Goal: Find specific page/section: Find specific page/section

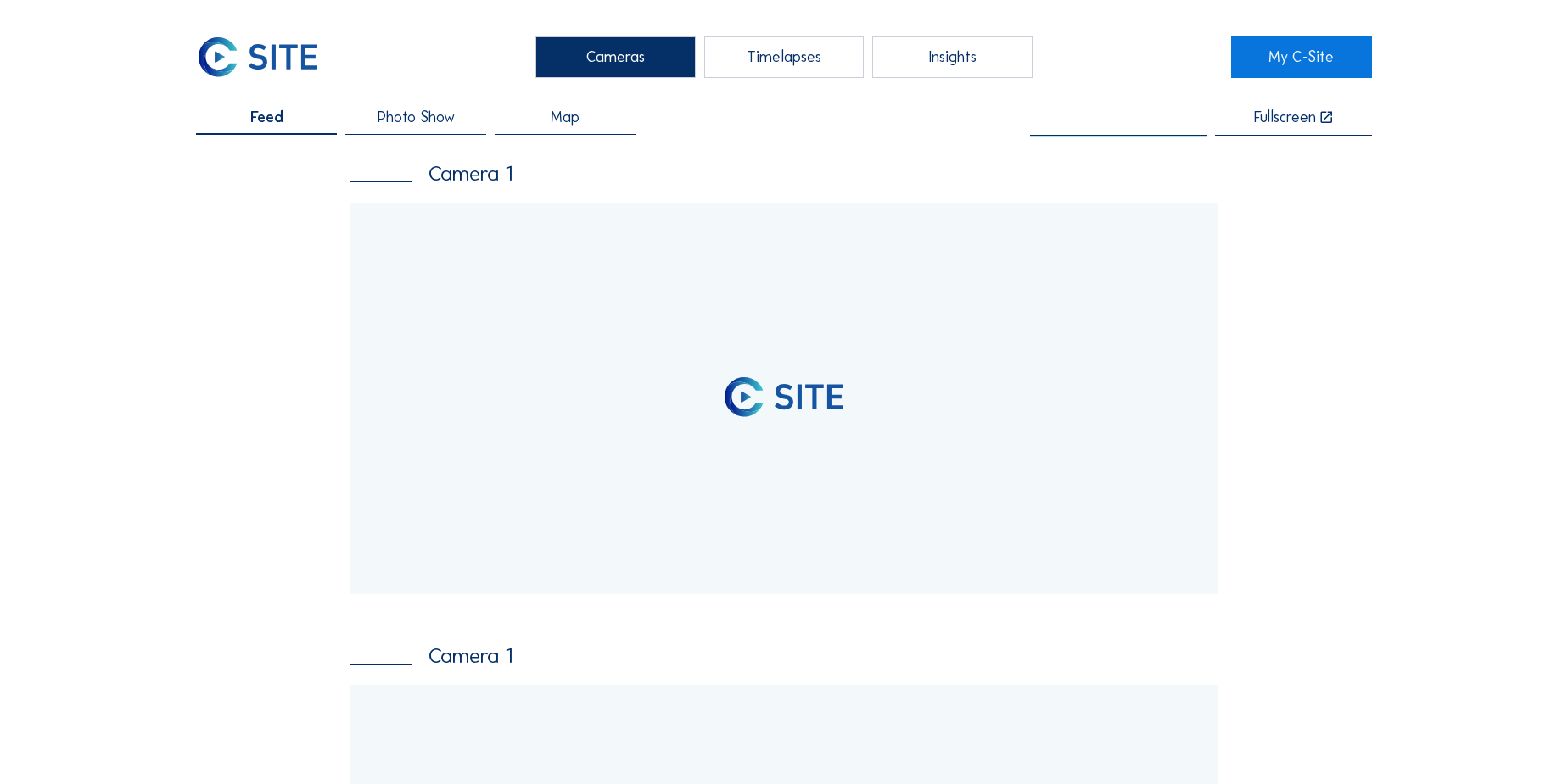
click at [1119, 118] on input "text" at bounding box center [1118, 118] width 176 height 17
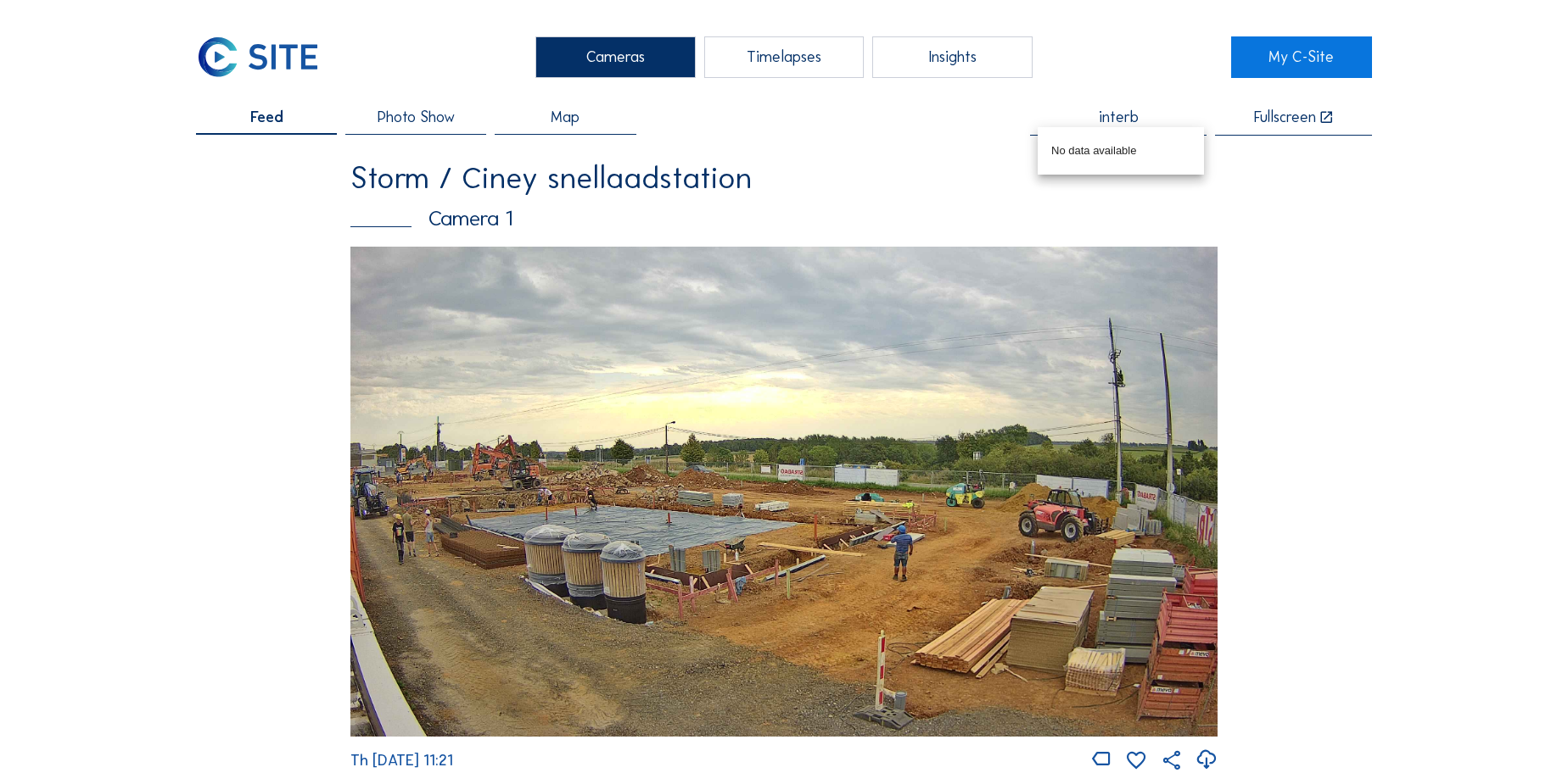
click at [1117, 112] on input "interb" at bounding box center [1118, 118] width 176 height 17
click at [1109, 123] on input "bam" at bounding box center [1118, 118] width 176 height 17
click at [1123, 118] on input "aclagr" at bounding box center [1118, 118] width 176 height 17
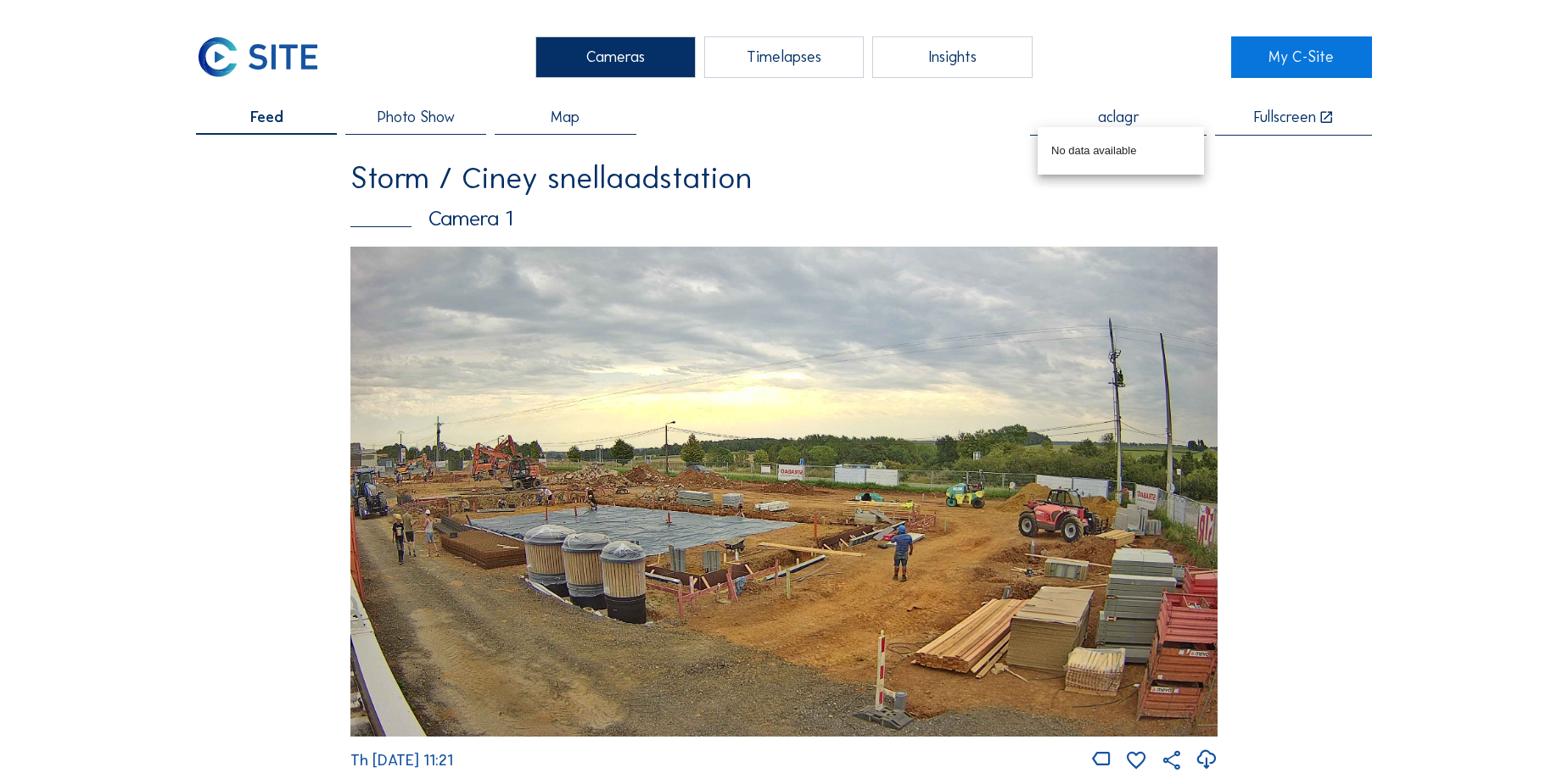
click at [1123, 118] on input "aclagr" at bounding box center [1118, 118] width 176 height 17
click at [1108, 121] on input "vandenb" at bounding box center [1118, 118] width 176 height 17
click at [1122, 151] on div "Franki Construct / [PERSON_NAME]" at bounding box center [1140, 151] width 178 height 14
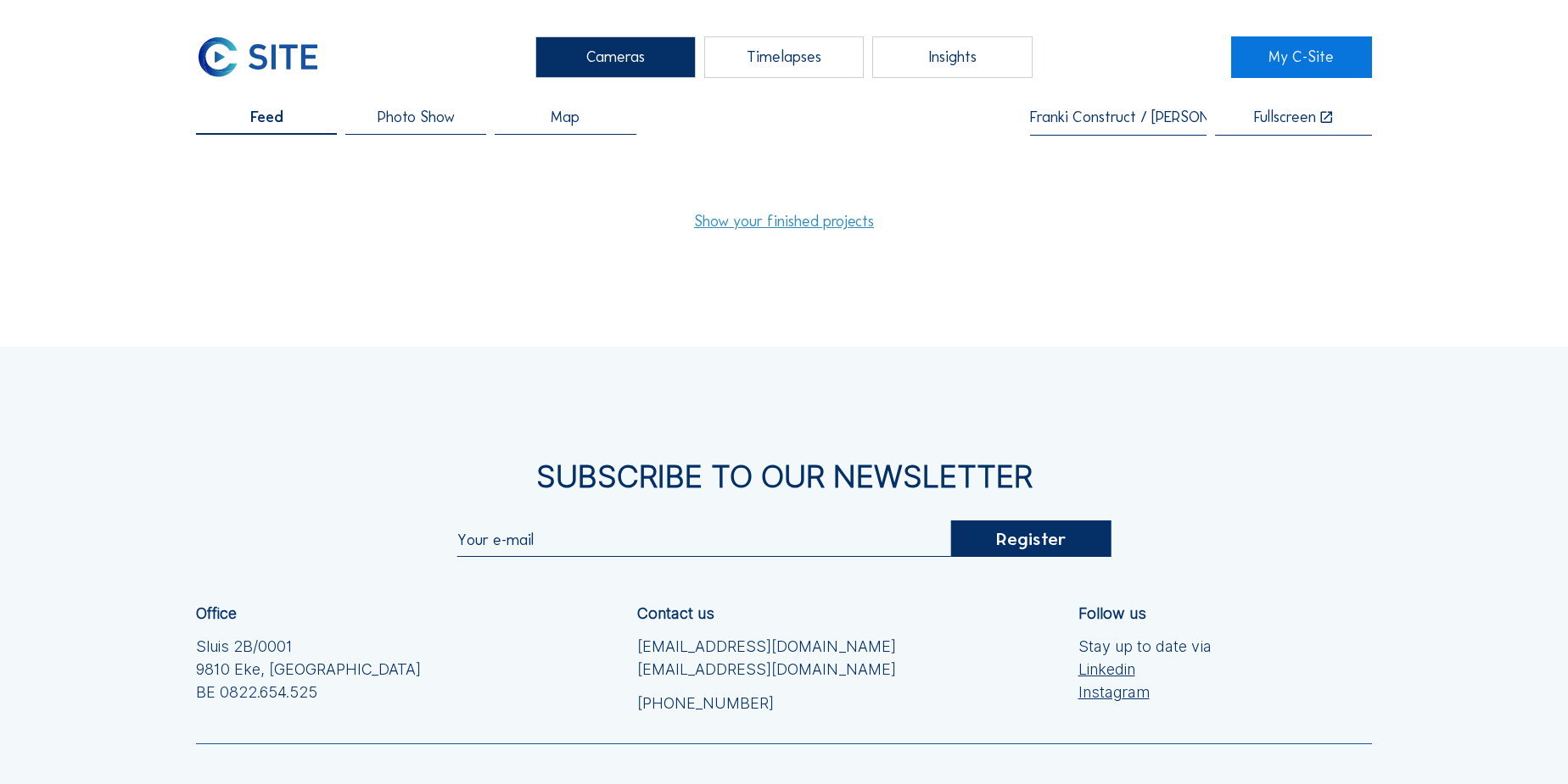
click at [805, 226] on link "Show your finished projects" at bounding box center [784, 221] width 180 height 16
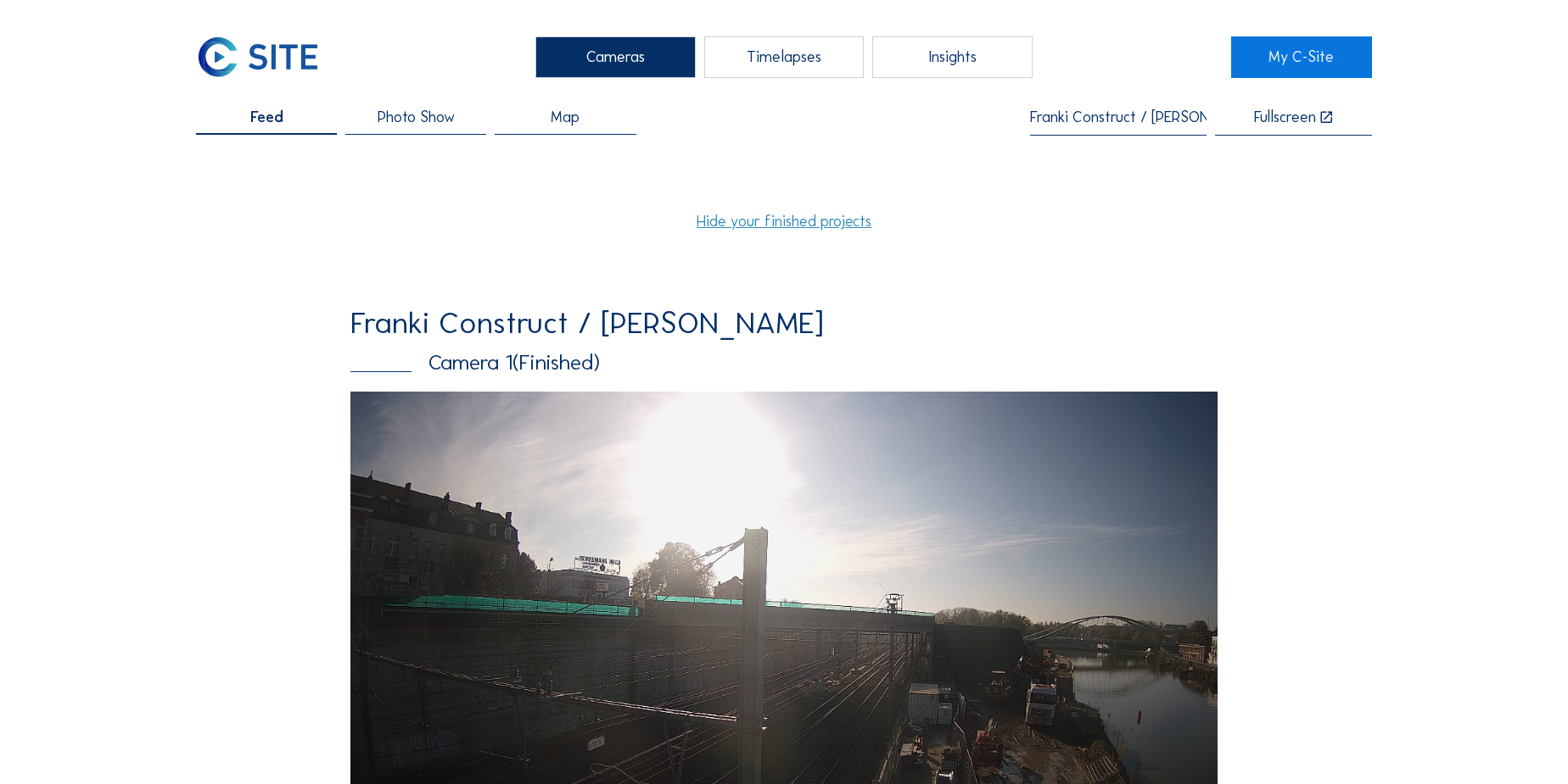
click at [1113, 110] on input "Franki Construct / [PERSON_NAME]" at bounding box center [1118, 118] width 176 height 17
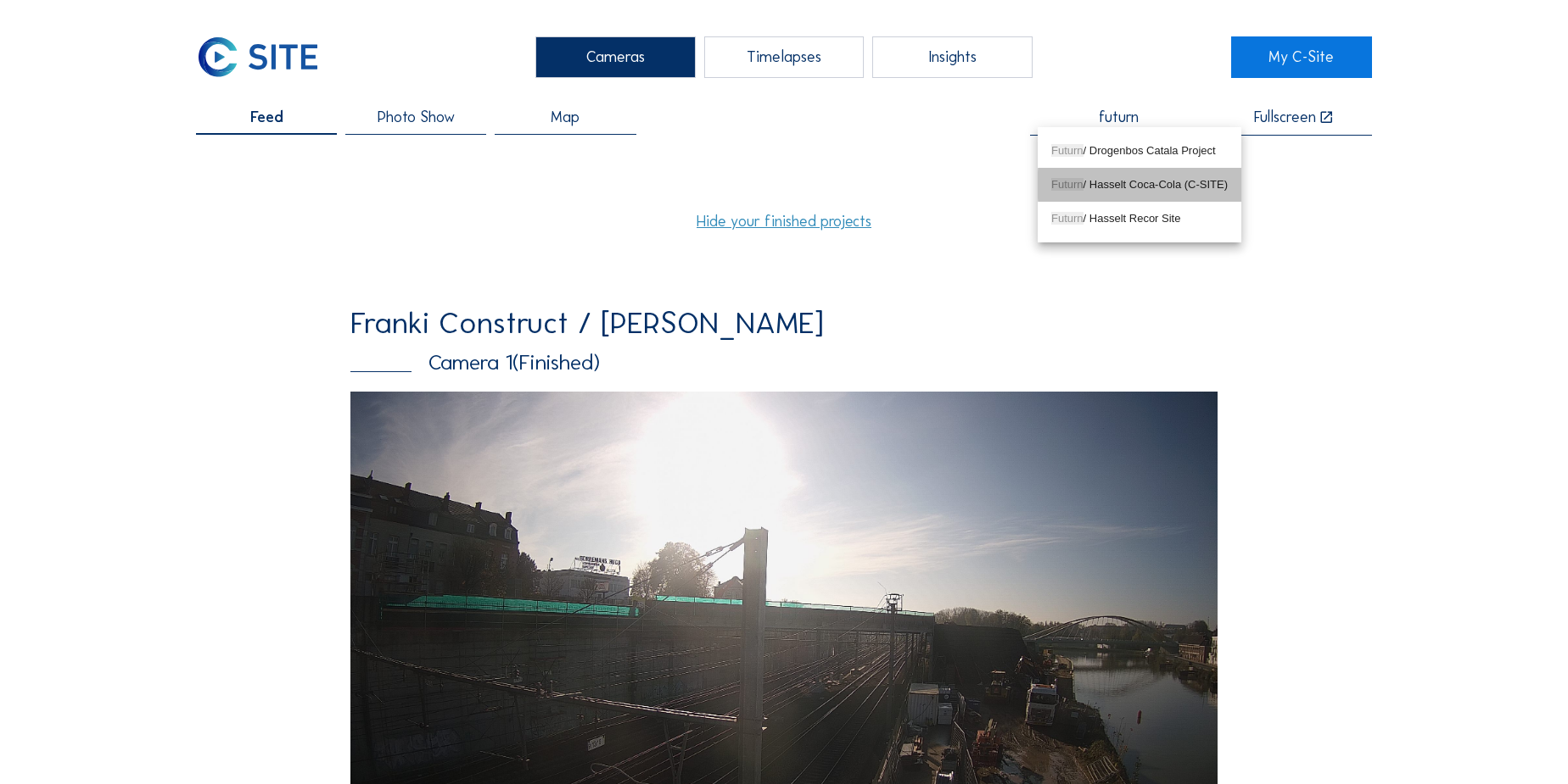
click at [1122, 176] on div "Futurn / Hasselt Coca-Cola (C-SITE)" at bounding box center [1139, 184] width 176 height 27
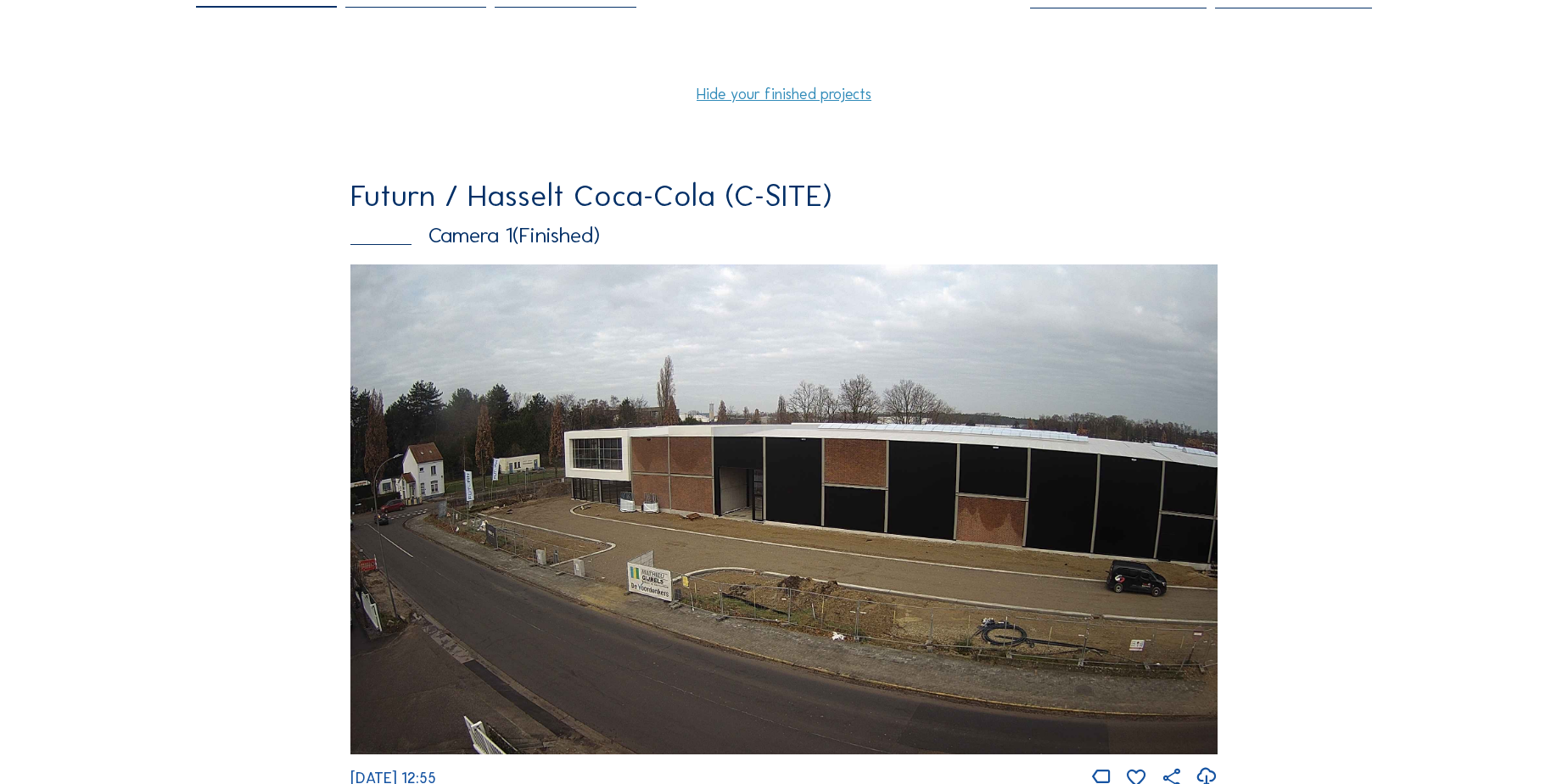
scroll to position [154, 0]
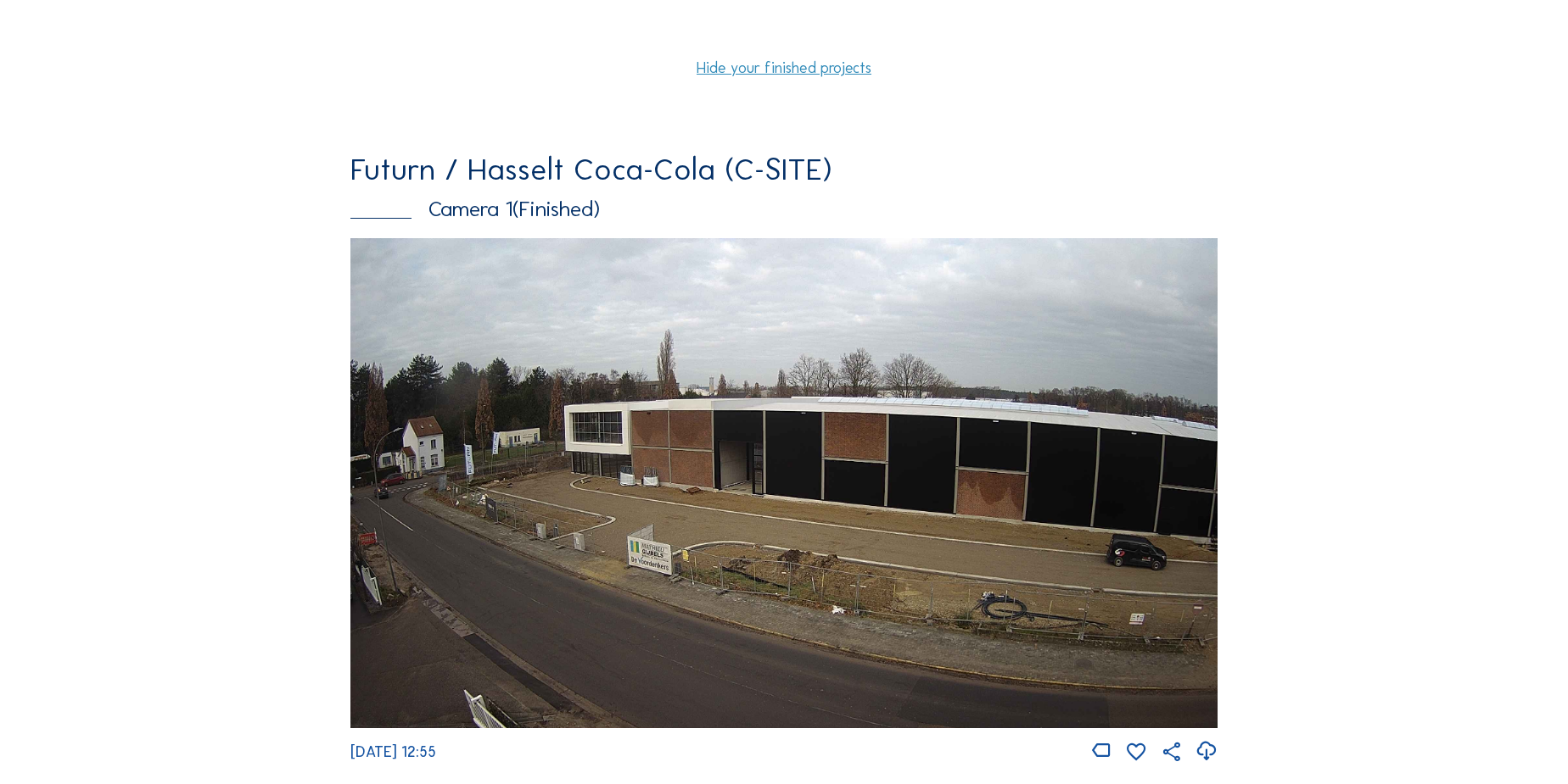
type input "Futurn / Hasselt Coca-Cola (C-SITE)"
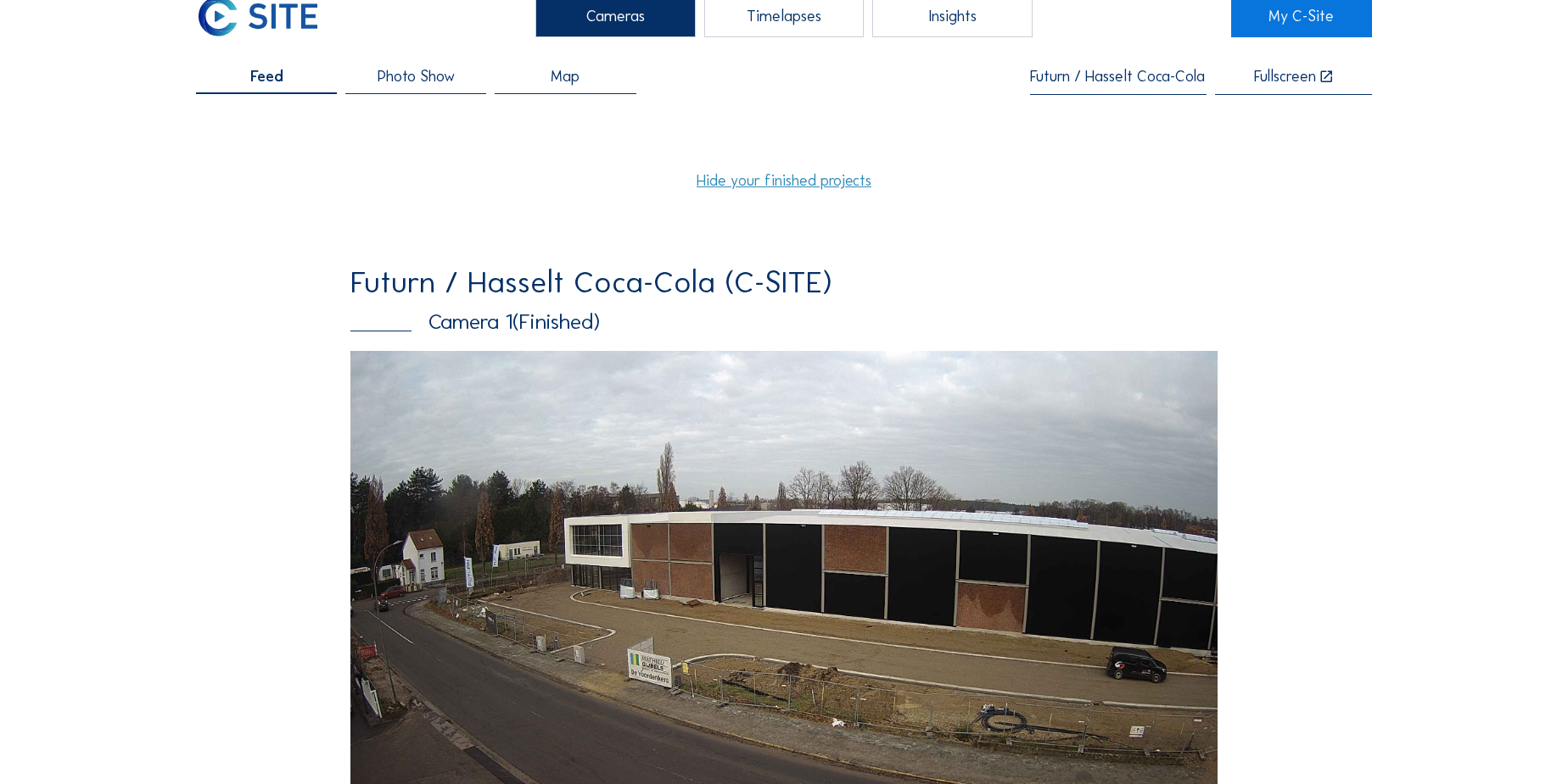
scroll to position [0, 0]
